Goal: Browse casually: Explore the website without a specific task or goal

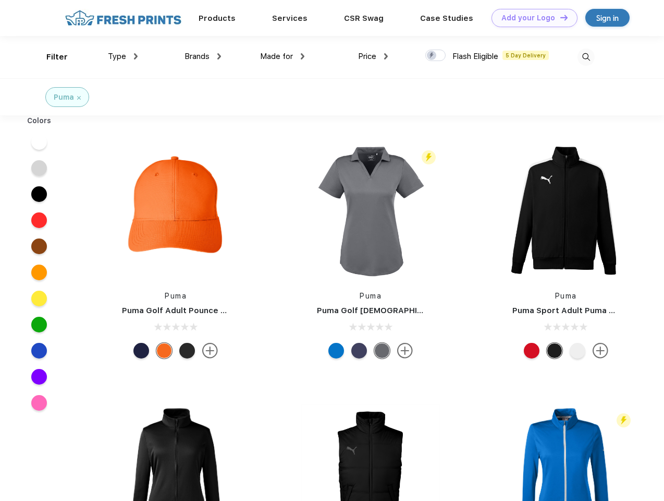
click at [531, 18] on link "Add your Logo Design Tool" at bounding box center [535, 18] width 86 height 18
click at [0, 0] on div "Design Tool" at bounding box center [0, 0] width 0 height 0
click at [560, 17] on link "Add your Logo Design Tool" at bounding box center [535, 18] width 86 height 18
click at [50, 57] on div "Filter" at bounding box center [56, 57] width 21 height 12
click at [123, 56] on span "Type" at bounding box center [117, 56] width 18 height 9
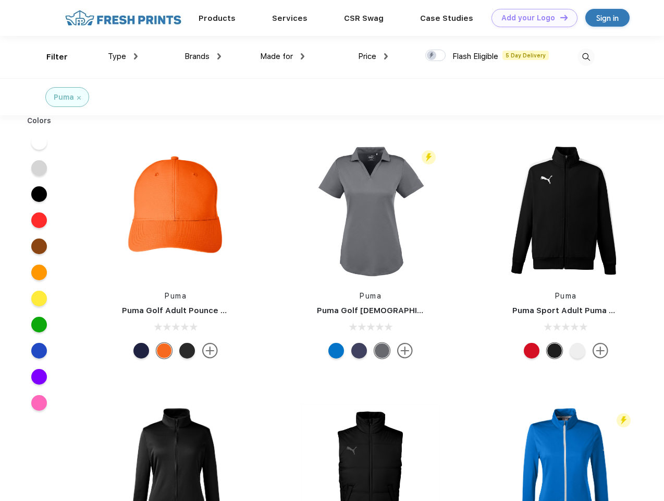
click at [203, 56] on span "Brands" at bounding box center [197, 56] width 25 height 9
click at [283, 56] on span "Made for" at bounding box center [276, 56] width 33 height 9
click at [373, 56] on span "Price" at bounding box center [367, 56] width 18 height 9
click at [436, 56] on div at bounding box center [436, 55] width 20 height 11
click at [432, 56] on input "checkbox" at bounding box center [429, 52] width 7 height 7
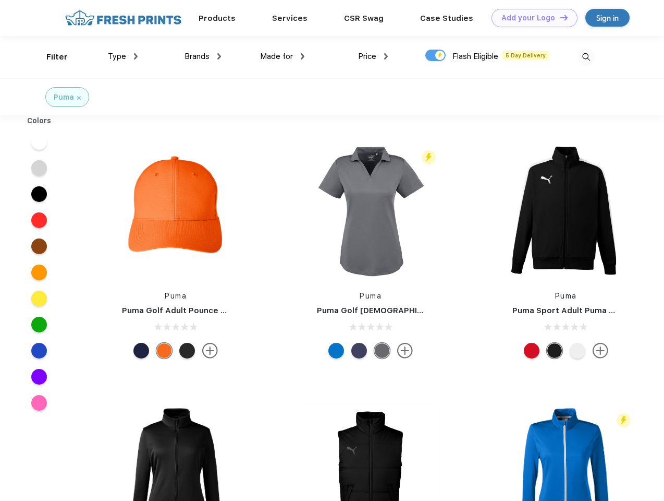
click at [586, 57] on img at bounding box center [586, 56] width 17 height 17
